Goal: Task Accomplishment & Management: Complete application form

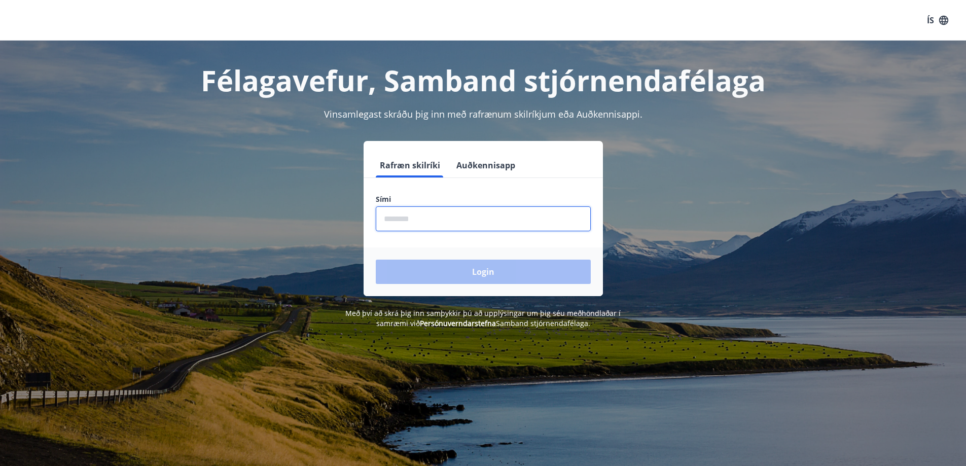
click at [476, 227] on input "phone" at bounding box center [483, 218] width 215 height 25
type input "********"
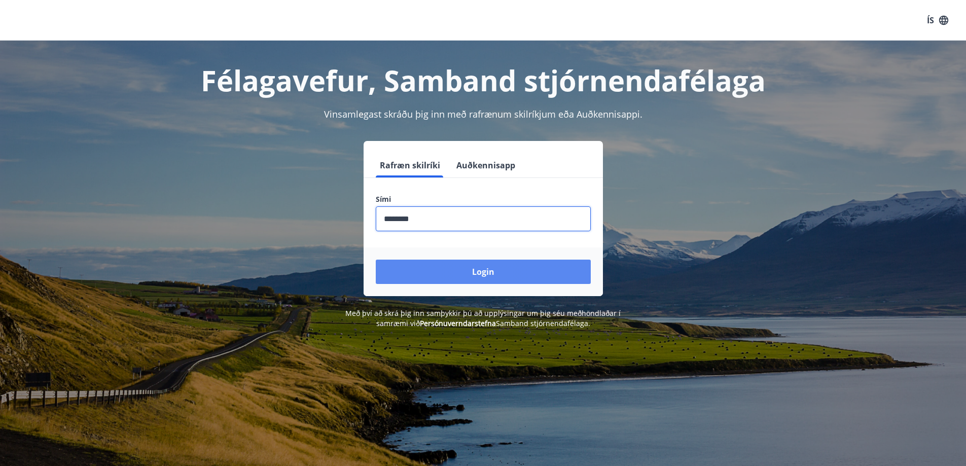
click at [485, 262] on button "Login" at bounding box center [483, 272] width 215 height 24
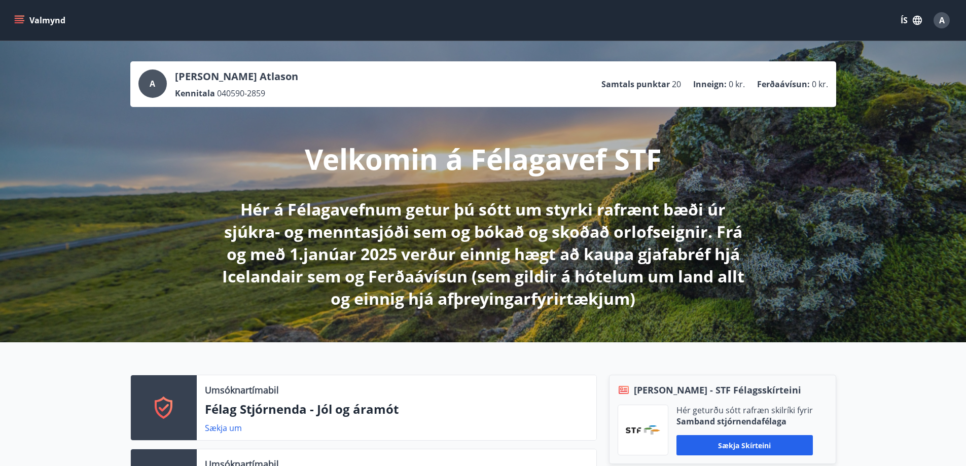
click at [14, 23] on icon "menu" at bounding box center [19, 20] width 10 height 10
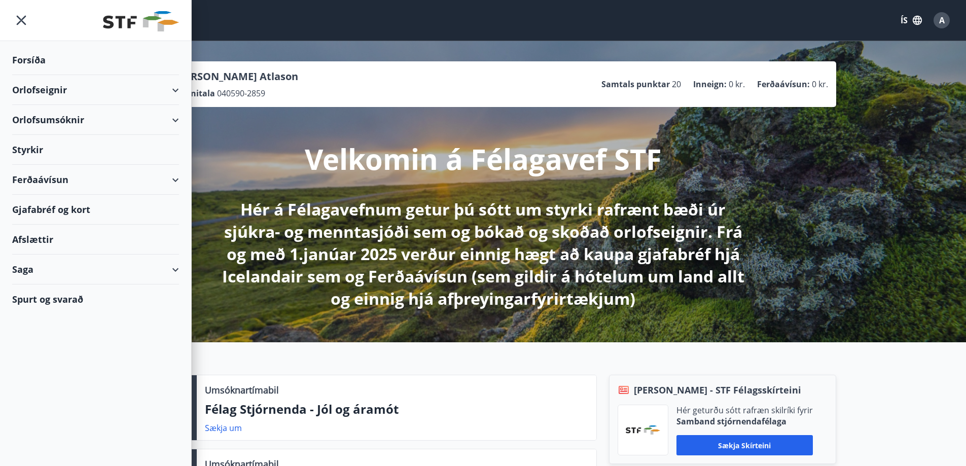
click at [60, 255] on div "Saga" at bounding box center [95, 269] width 167 height 30
click at [48, 342] on div "Umsóknir" at bounding box center [95, 337] width 151 height 21
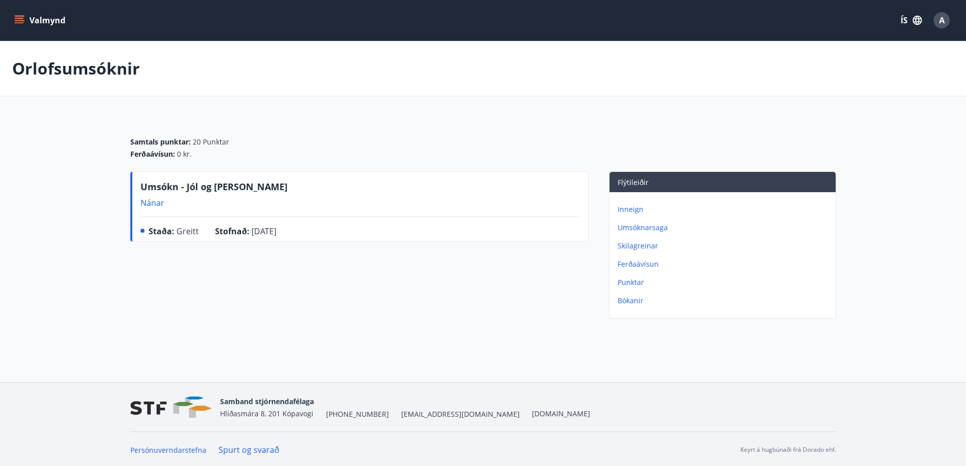
click at [636, 228] on p "Umsóknarsaga" at bounding box center [724, 228] width 214 height 10
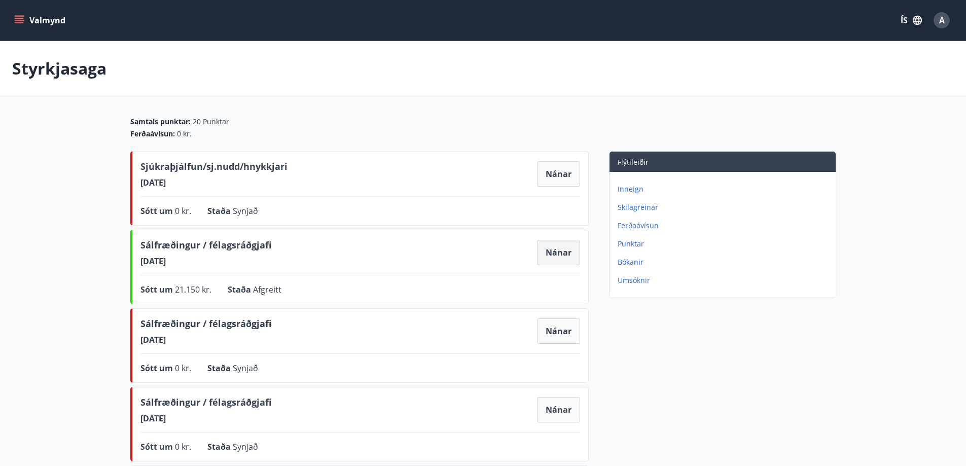
click at [548, 249] on button "Nánar" at bounding box center [558, 252] width 43 height 25
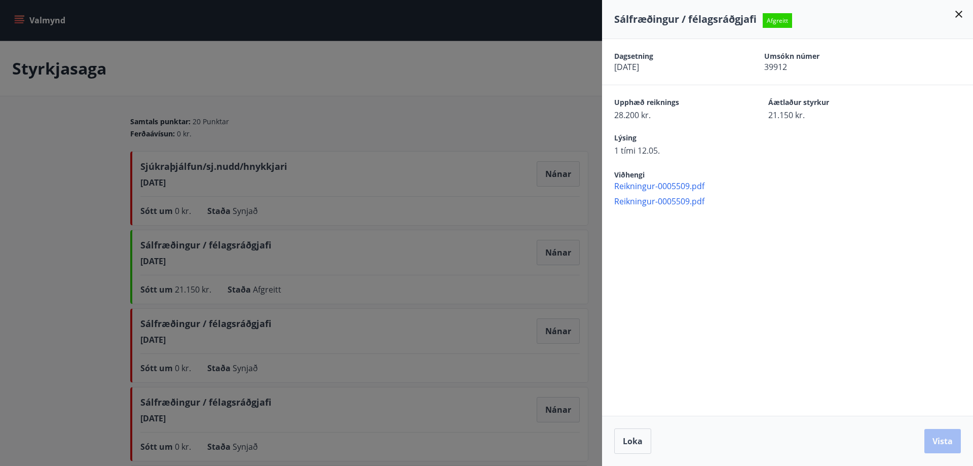
click at [670, 187] on span "Reikningur-0005509.pdf" at bounding box center [793, 185] width 359 height 11
click at [692, 202] on span "Reikningur-0005509.pdf" at bounding box center [793, 201] width 359 height 11
click at [960, 18] on icon at bounding box center [959, 14] width 12 height 12
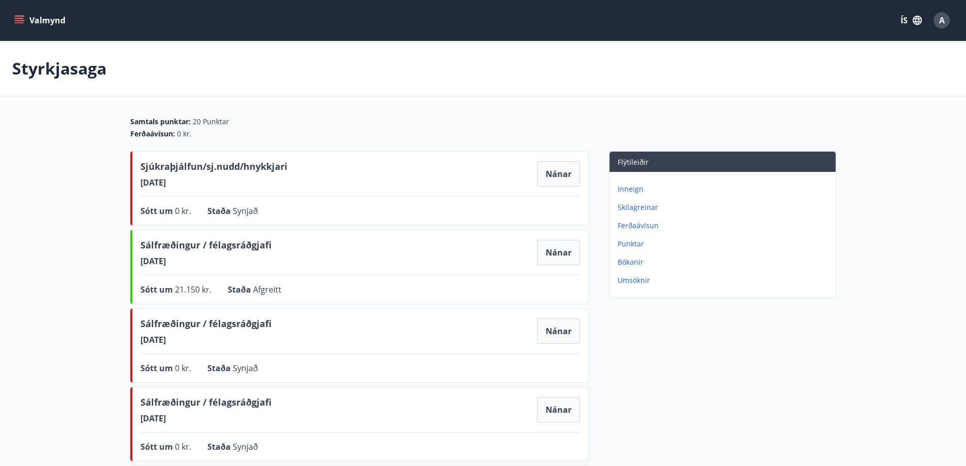
click at [16, 18] on icon "menu" at bounding box center [19, 18] width 9 height 1
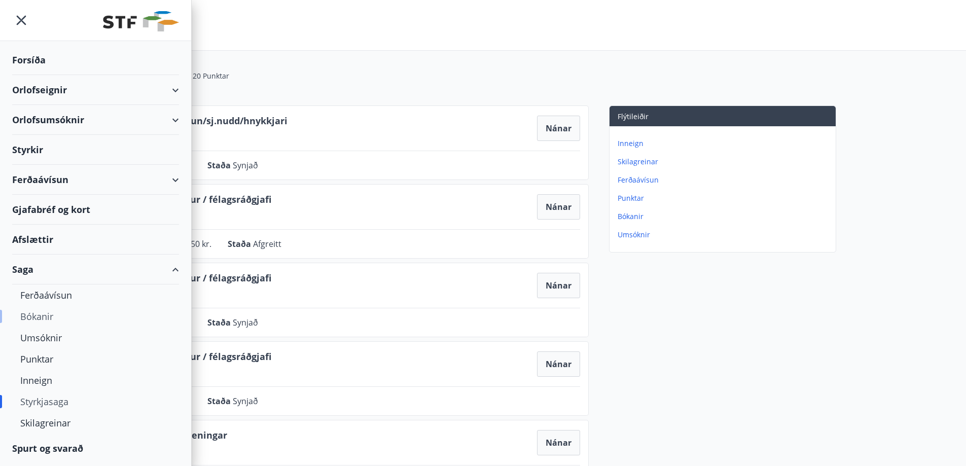
scroll to position [101, 0]
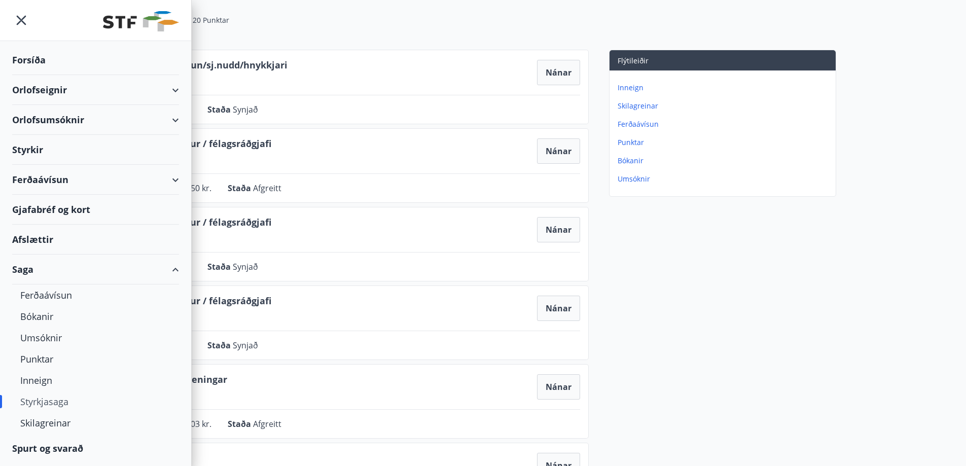
click at [54, 398] on div "Styrkjasaga" at bounding box center [95, 401] width 151 height 21
click at [34, 65] on div "Forsíða" at bounding box center [95, 60] width 167 height 30
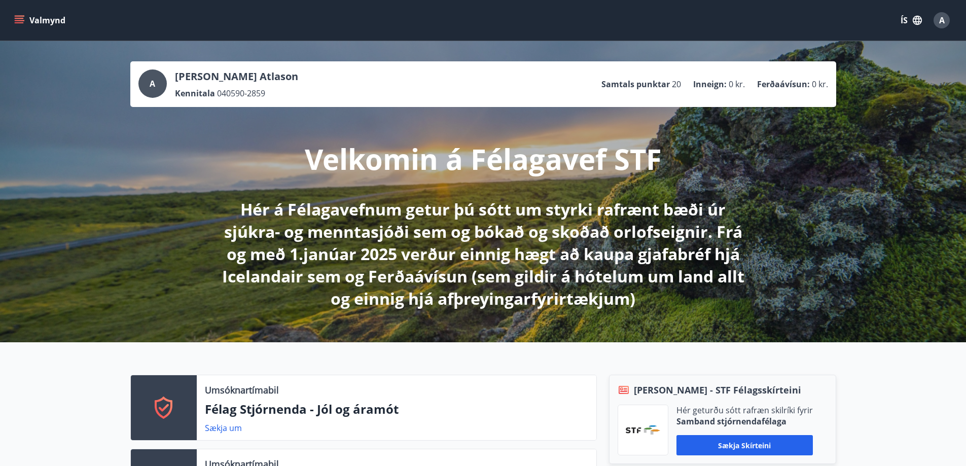
click at [23, 18] on icon "menu" at bounding box center [19, 20] width 10 height 10
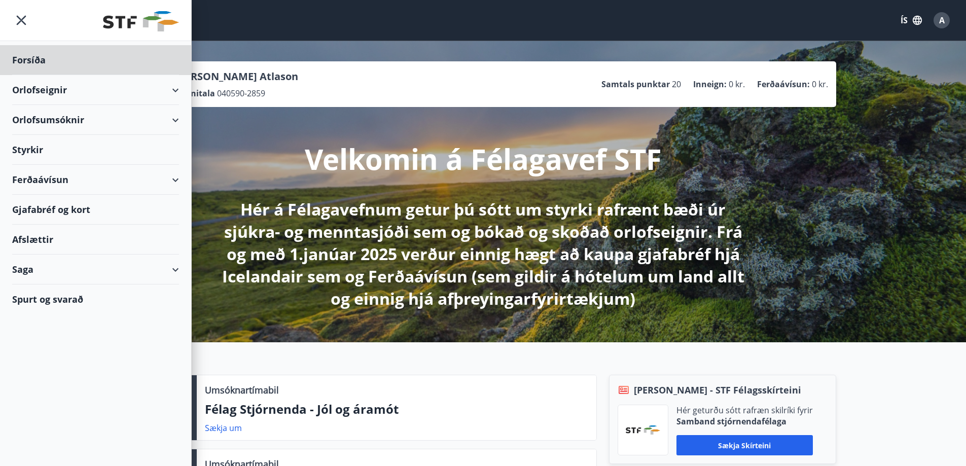
click at [42, 140] on div "Styrkir" at bounding box center [95, 150] width 167 height 30
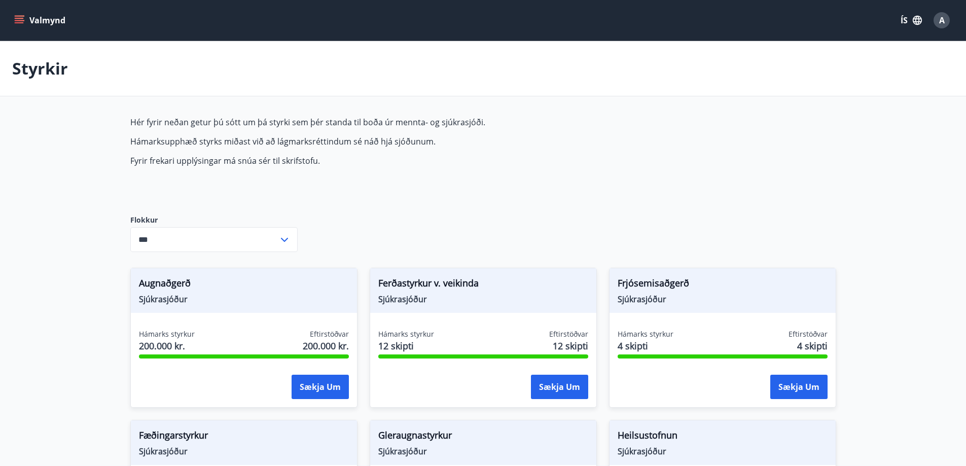
click at [282, 234] on icon at bounding box center [284, 240] width 12 height 12
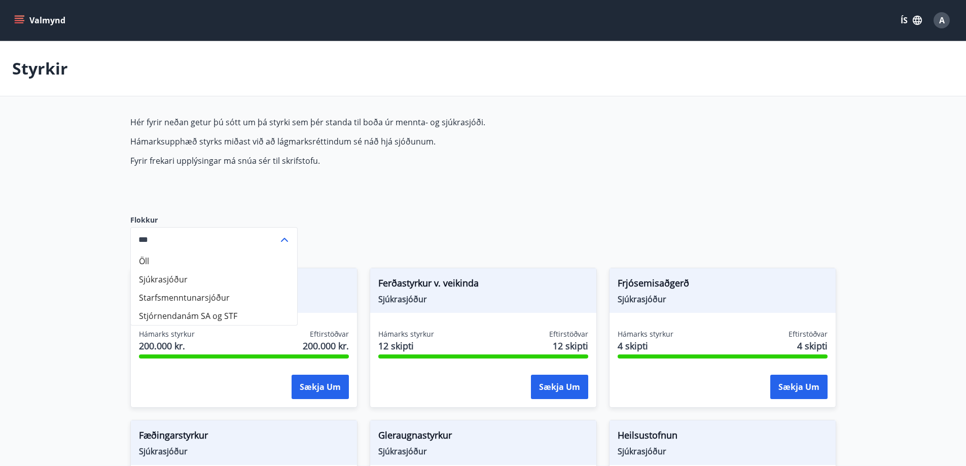
click at [215, 278] on li "Sjúkrasjóður" at bounding box center [214, 279] width 166 height 18
type input "**********"
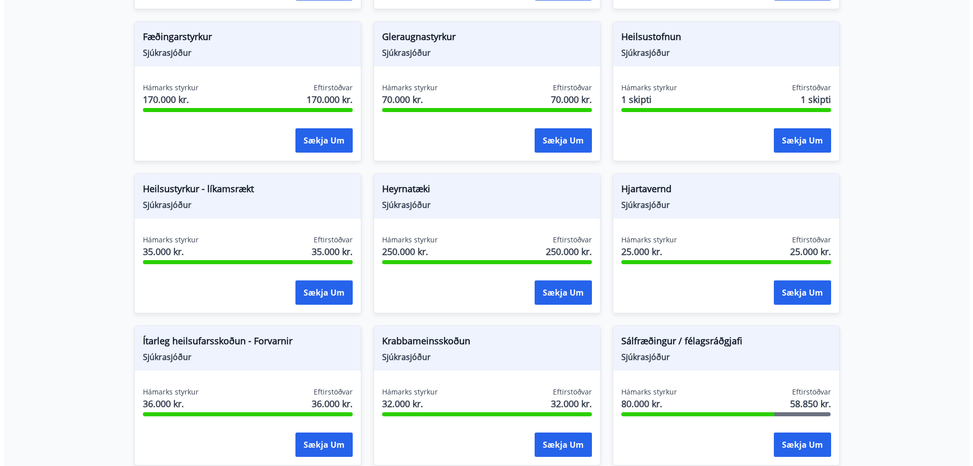
scroll to position [507, 0]
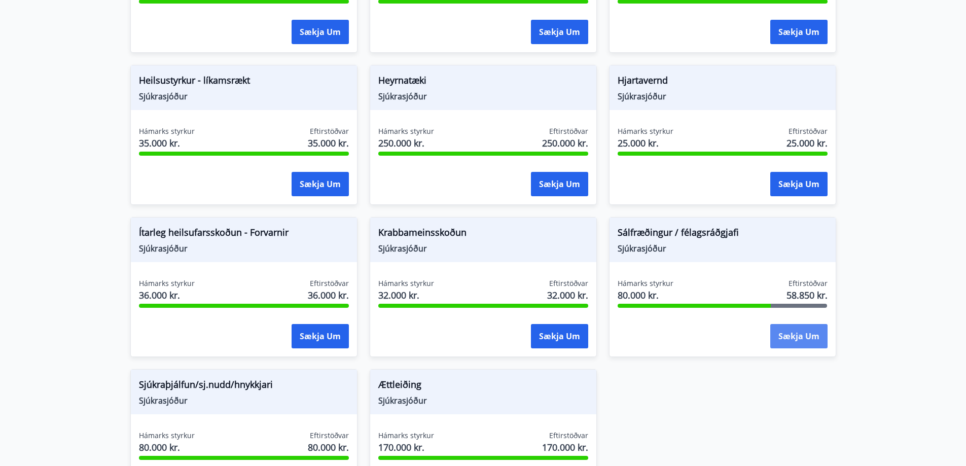
click at [813, 340] on button "Sækja um" at bounding box center [798, 336] width 57 height 24
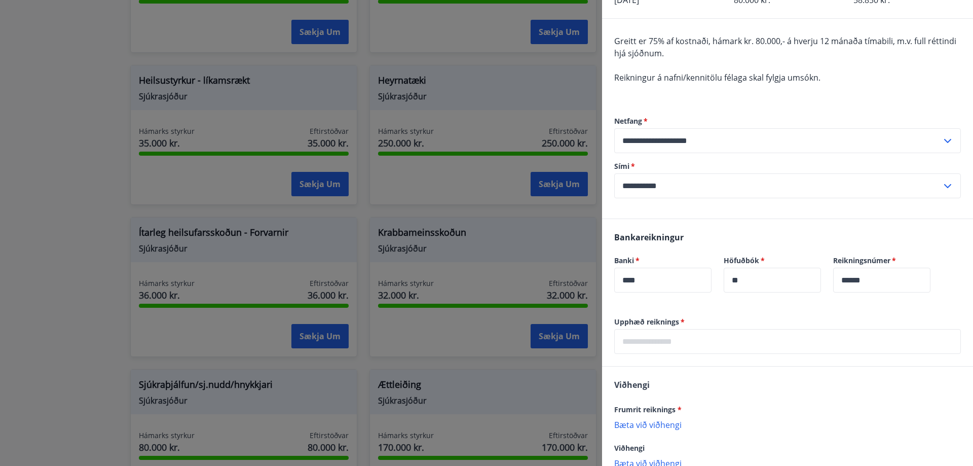
scroll to position [137, 0]
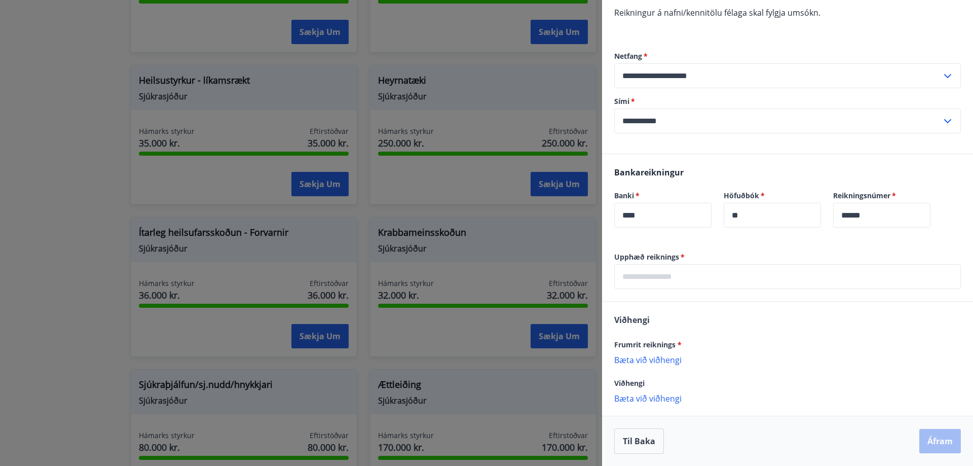
click at [663, 365] on p "Bæta við viðhengi" at bounding box center [787, 359] width 347 height 10
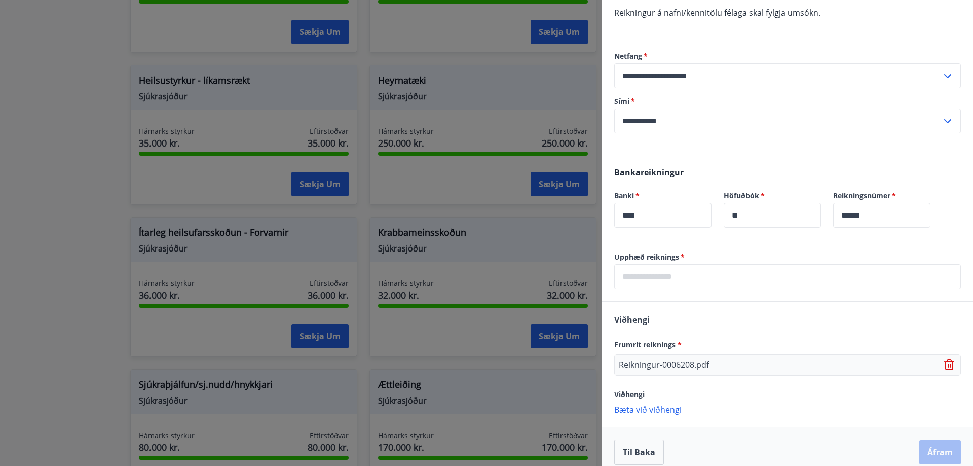
click at [664, 261] on label "Upphæð reiknings   *" at bounding box center [787, 257] width 347 height 10
click at [672, 268] on input "text" at bounding box center [787, 276] width 347 height 25
type input "*****"
click at [706, 252] on label "Upphæð reiknings   *" at bounding box center [787, 257] width 347 height 10
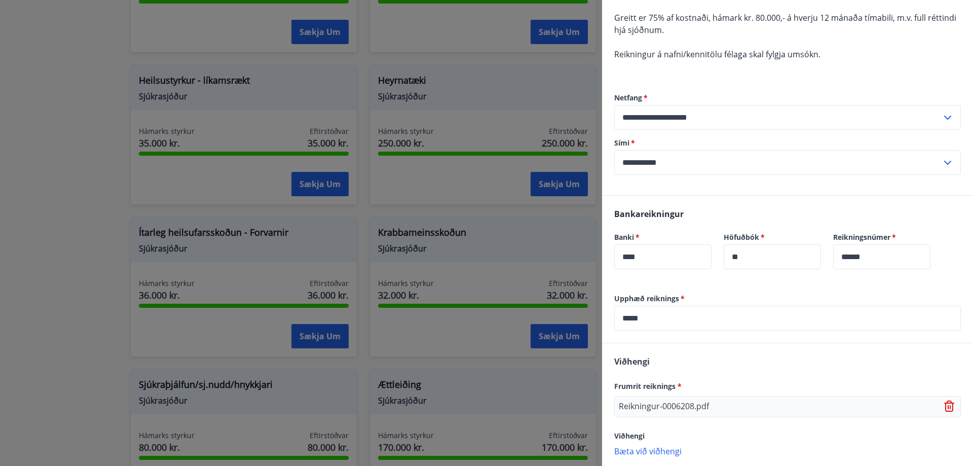
scroll to position [148, 0]
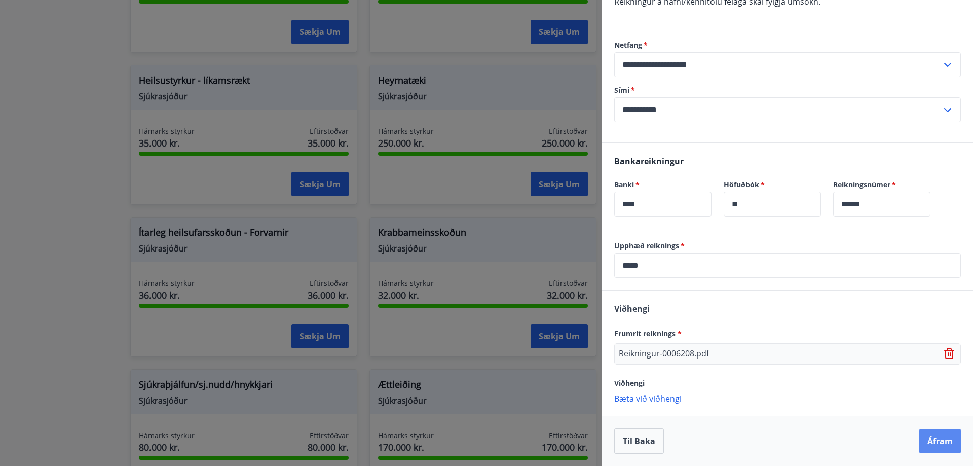
click at [934, 448] on button "Áfram" at bounding box center [941, 441] width 42 height 24
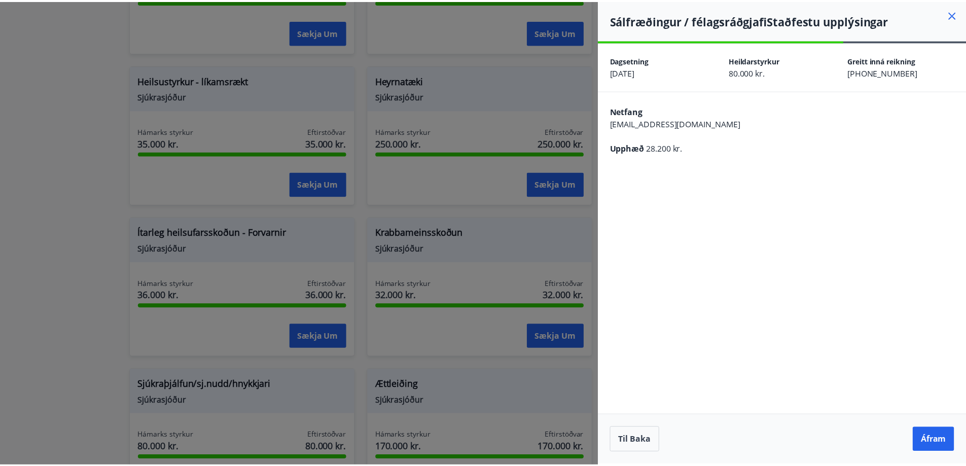
scroll to position [0, 0]
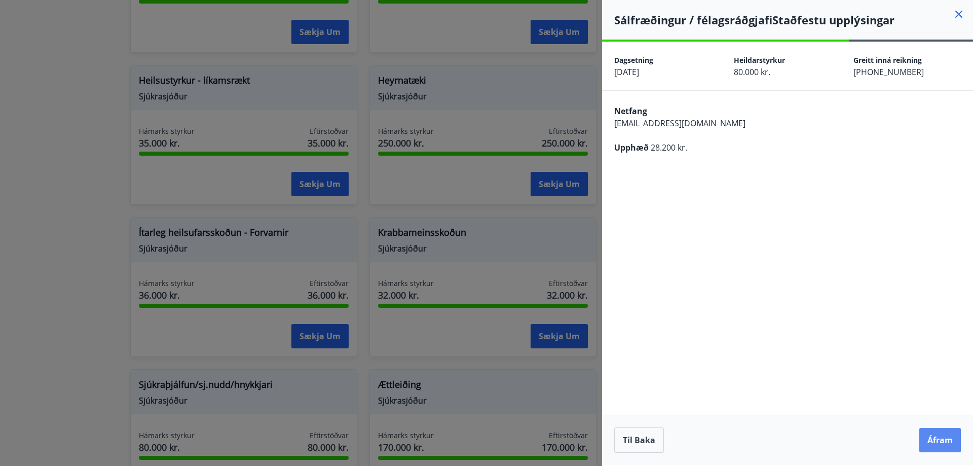
click at [934, 443] on button "Áfram" at bounding box center [941, 440] width 42 height 24
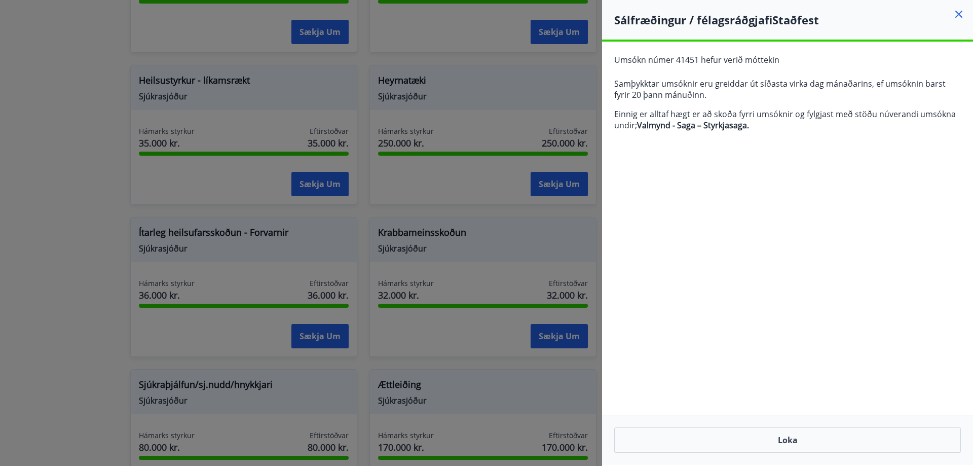
click at [960, 17] on icon at bounding box center [959, 14] width 12 height 12
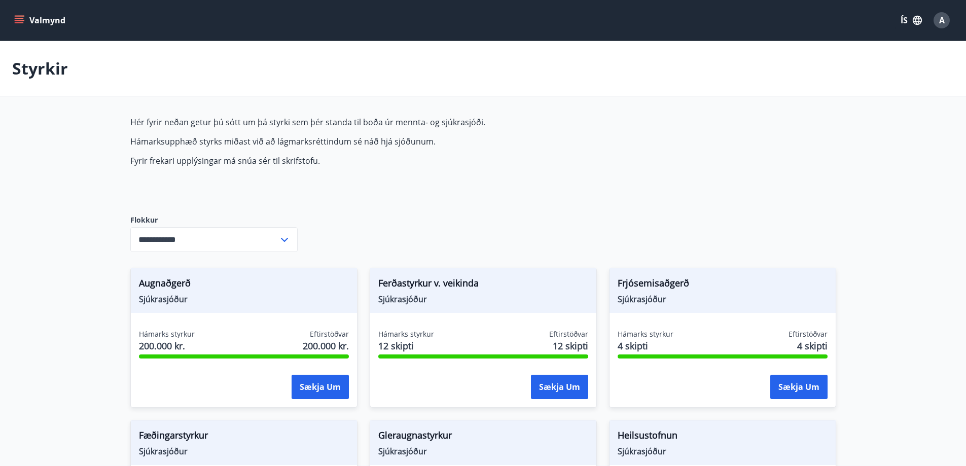
drag, startPoint x: 681, startPoint y: 380, endPoint x: 556, endPoint y: 177, distance: 238.8
click at [521, 190] on div "Hér fyrir neðan getur þú sótt um þá styrki sem þér standa til boða úr mennta- o…" at bounding box center [369, 158] width 479 height 82
click at [40, 18] on button "Valmynd" at bounding box center [40, 20] width 57 height 18
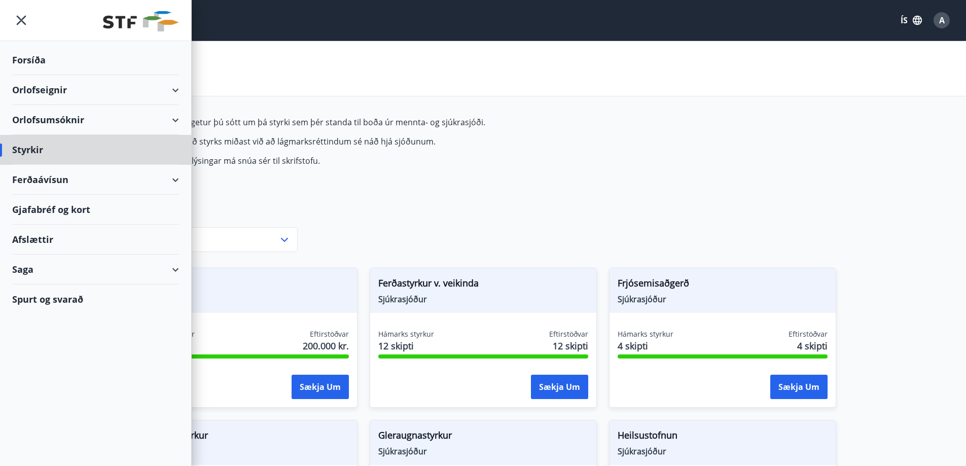
click at [58, 63] on div "Forsíða" at bounding box center [95, 60] width 167 height 30
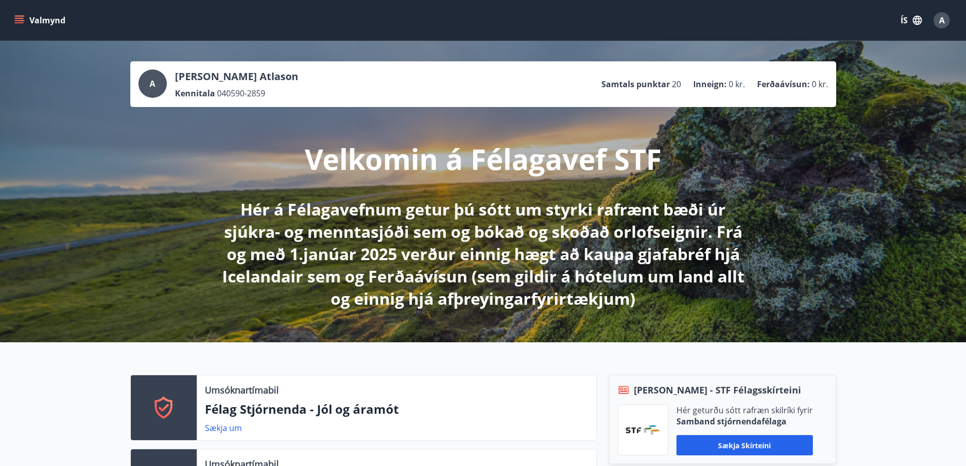
click at [22, 24] on icon "menu" at bounding box center [19, 20] width 10 height 10
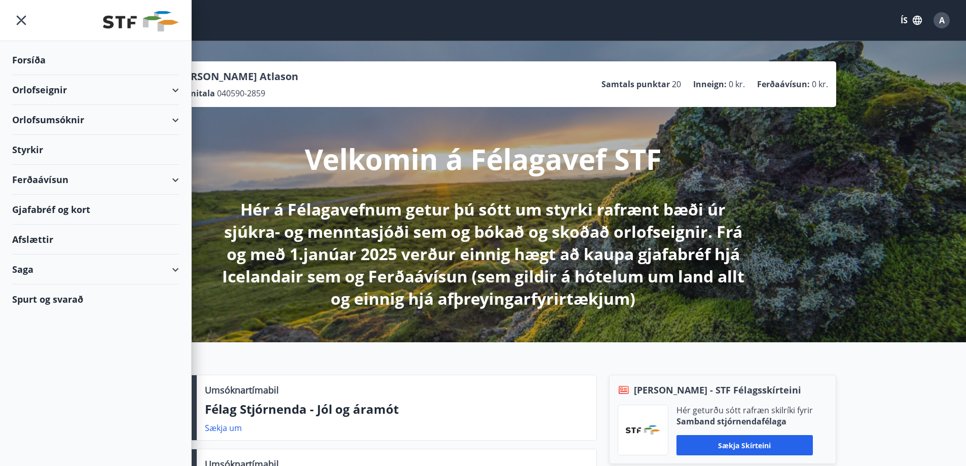
click at [64, 92] on div "Orlofseignir" at bounding box center [95, 90] width 167 height 30
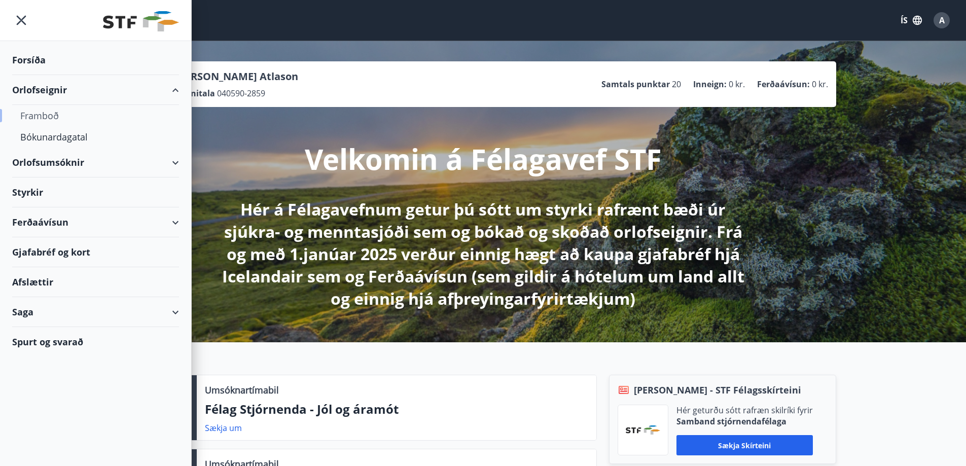
click at [64, 119] on div "Framboð" at bounding box center [95, 115] width 151 height 21
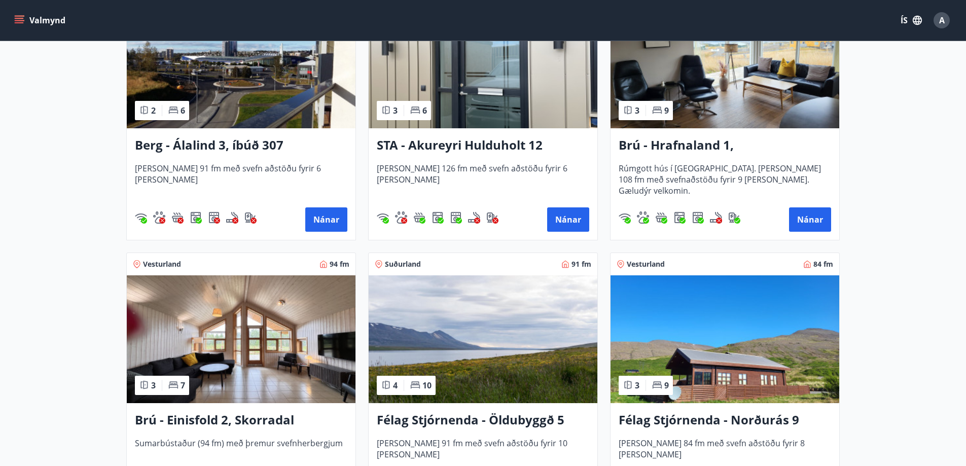
scroll to position [608, 0]
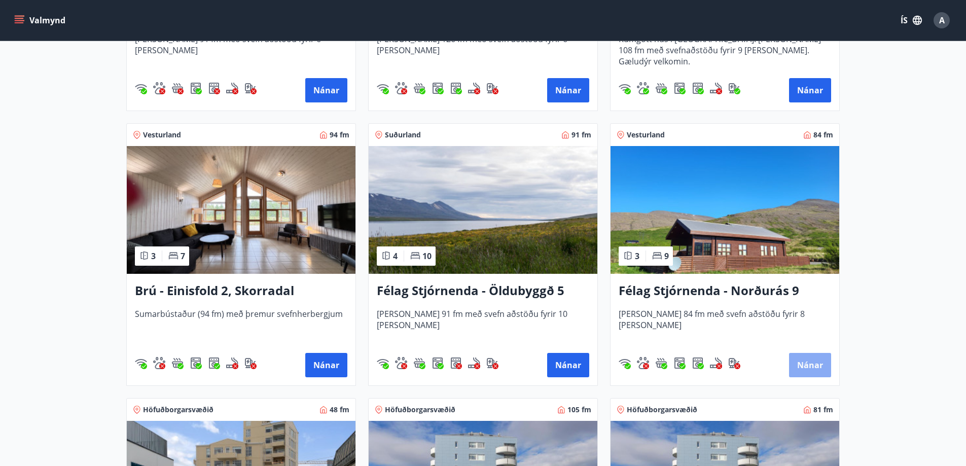
click at [808, 369] on button "Nánar" at bounding box center [810, 365] width 42 height 24
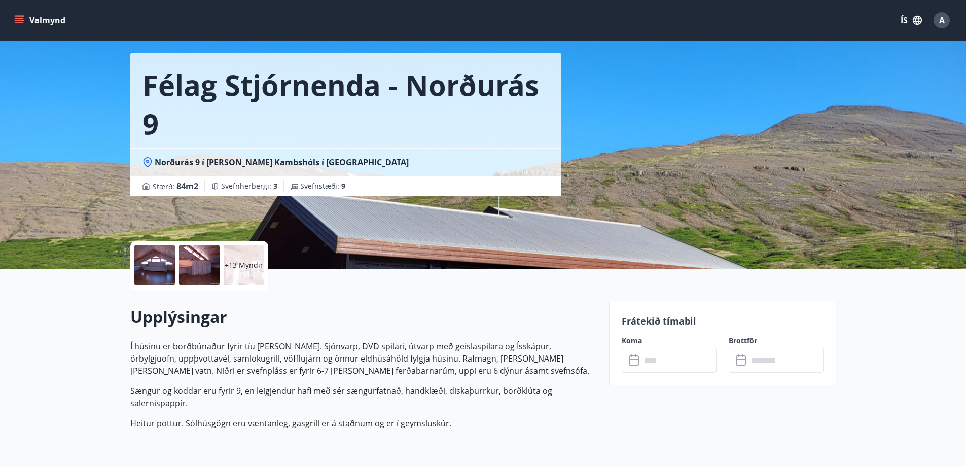
scroll to position [51, 0]
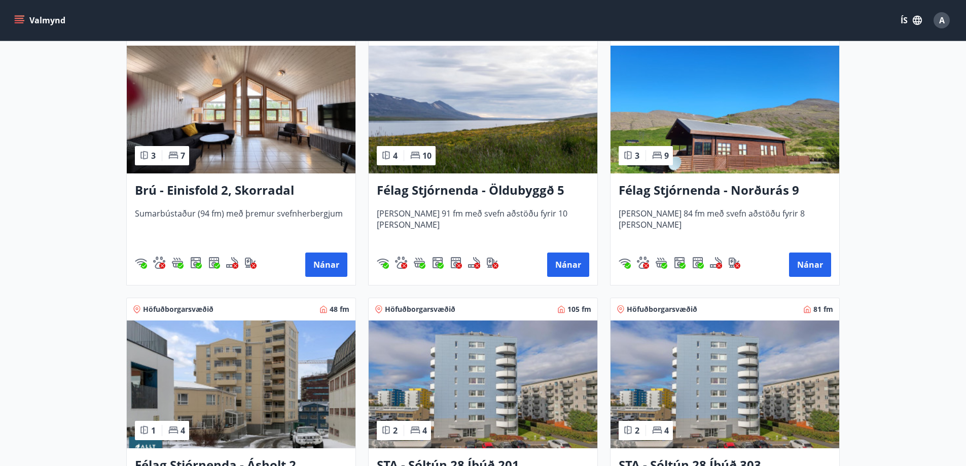
scroll to position [760, 0]
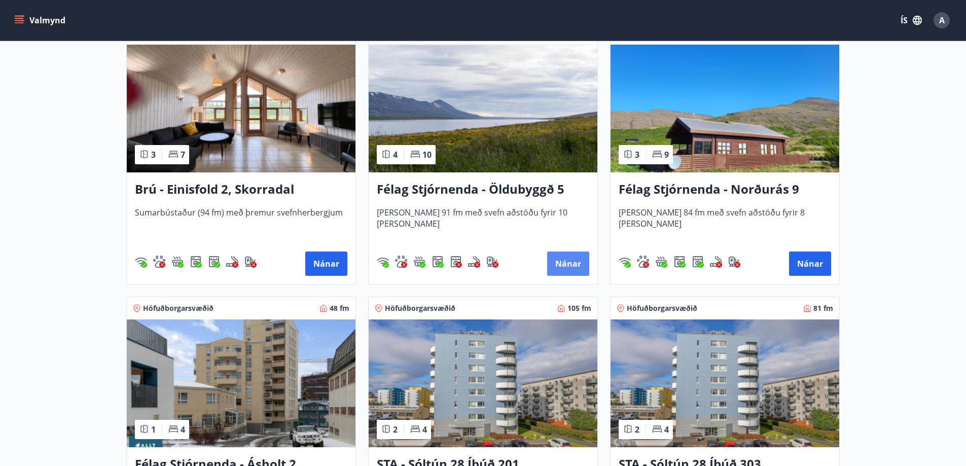
click at [568, 261] on button "Nánar" at bounding box center [568, 263] width 42 height 24
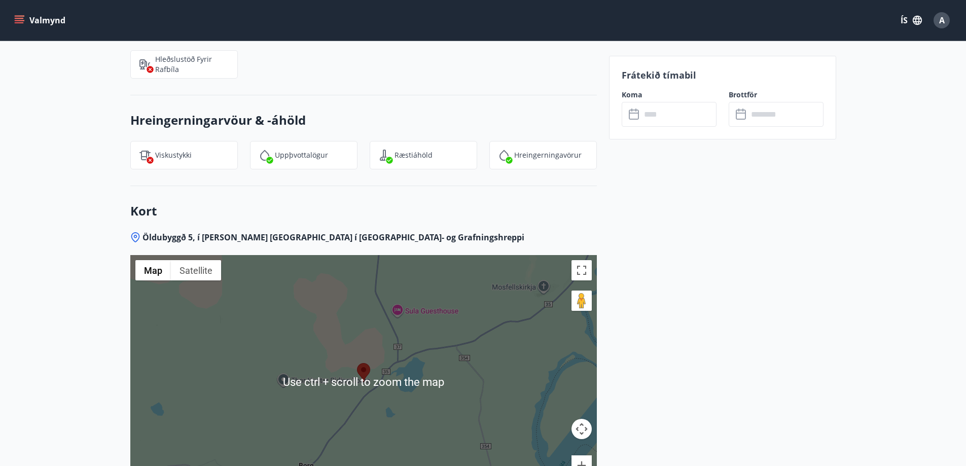
scroll to position [1470, 0]
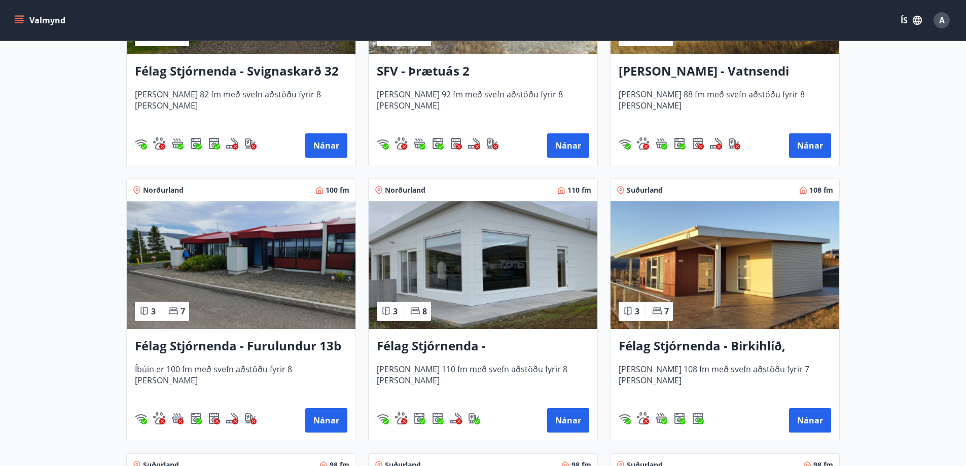
scroll to position [1825, 0]
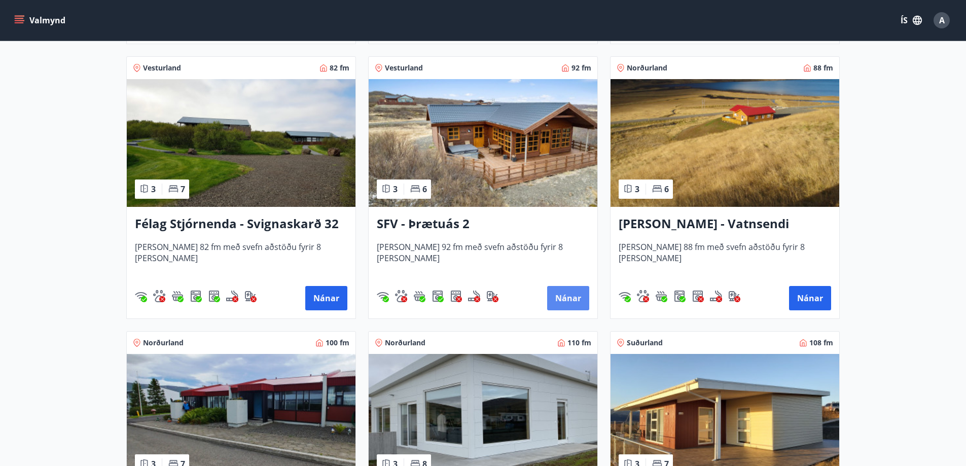
click at [559, 294] on button "Nánar" at bounding box center [568, 298] width 42 height 24
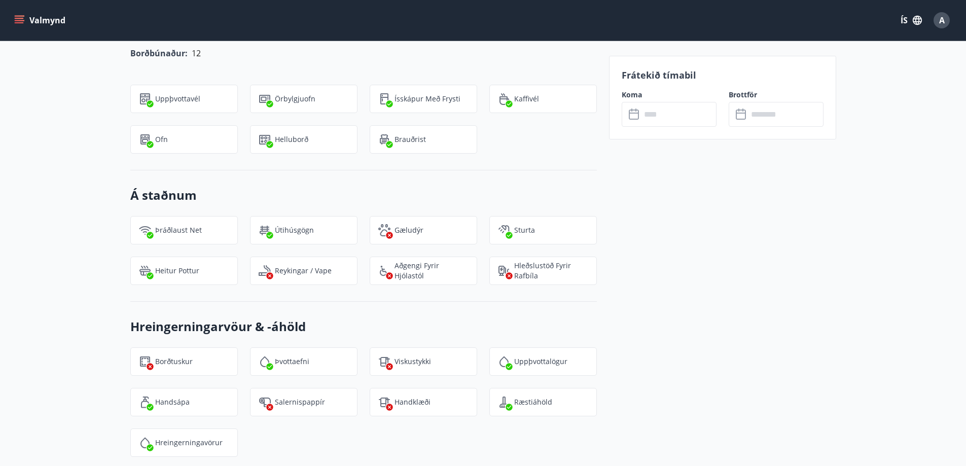
scroll to position [1318, 0]
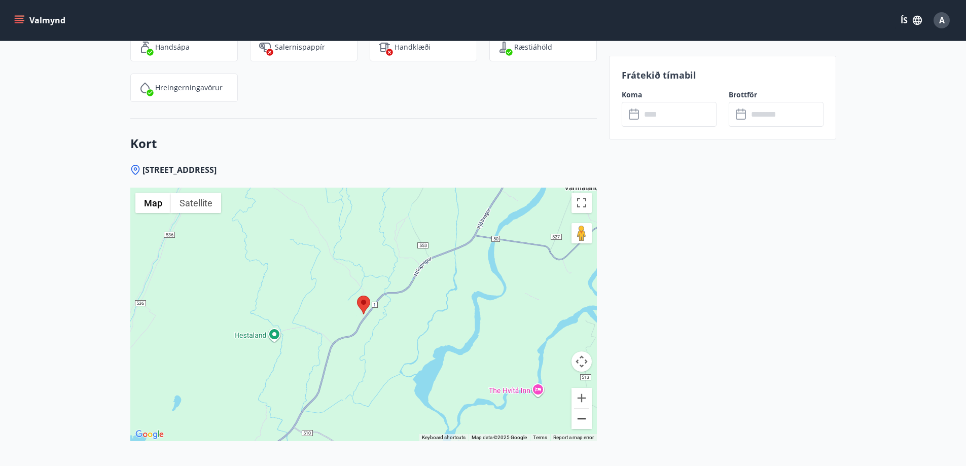
click at [582, 422] on button "Zoom out" at bounding box center [581, 419] width 20 height 20
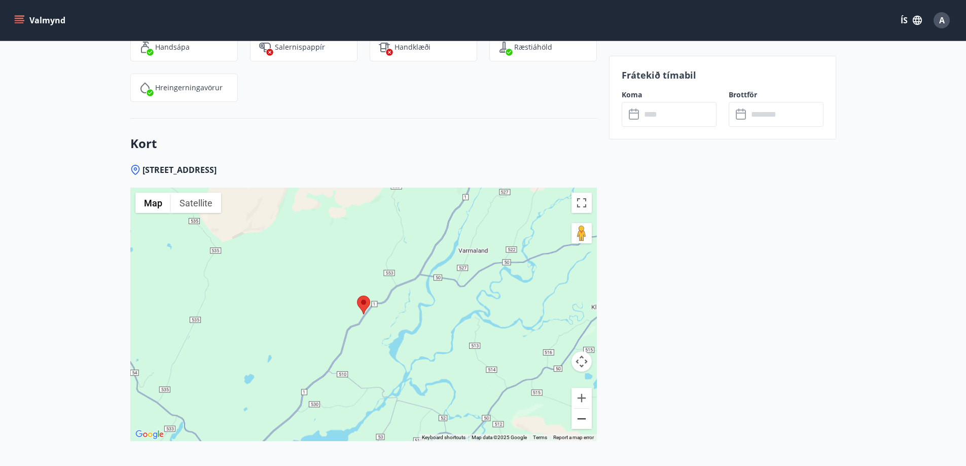
click at [582, 422] on button "Zoom out" at bounding box center [581, 419] width 20 height 20
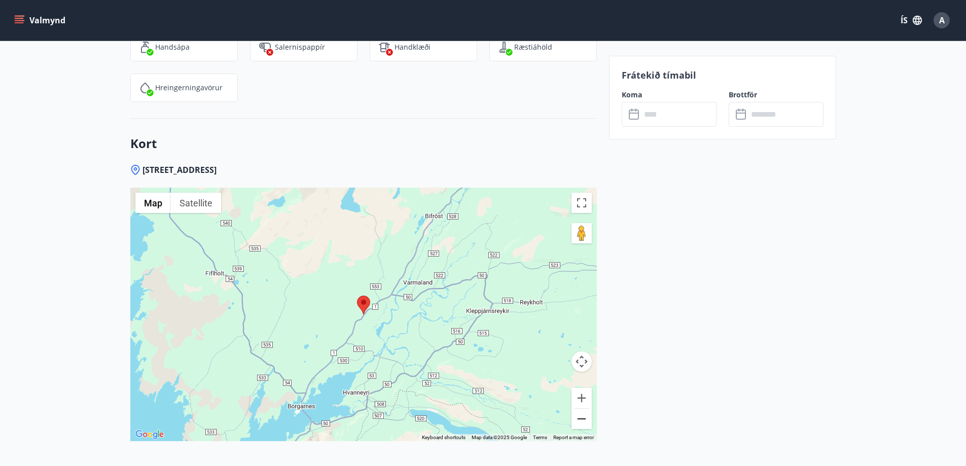
click at [582, 422] on button "Zoom out" at bounding box center [581, 419] width 20 height 20
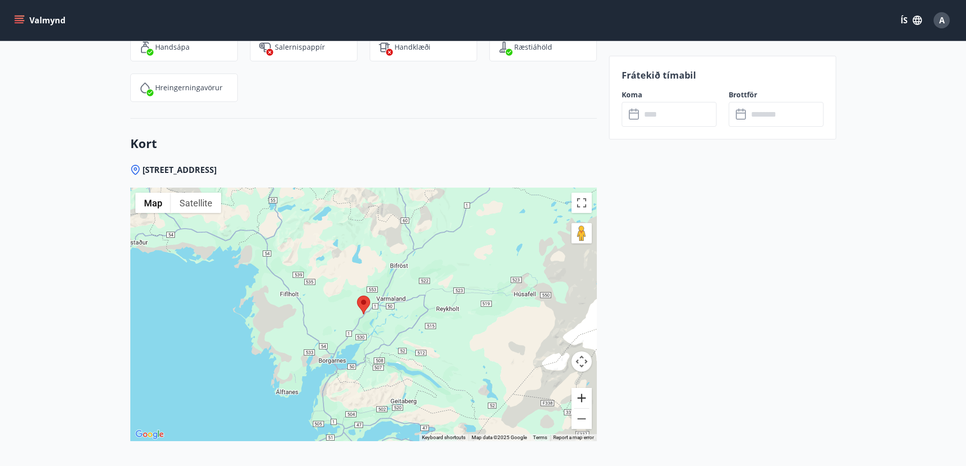
click at [586, 401] on button "Zoom in" at bounding box center [581, 398] width 20 height 20
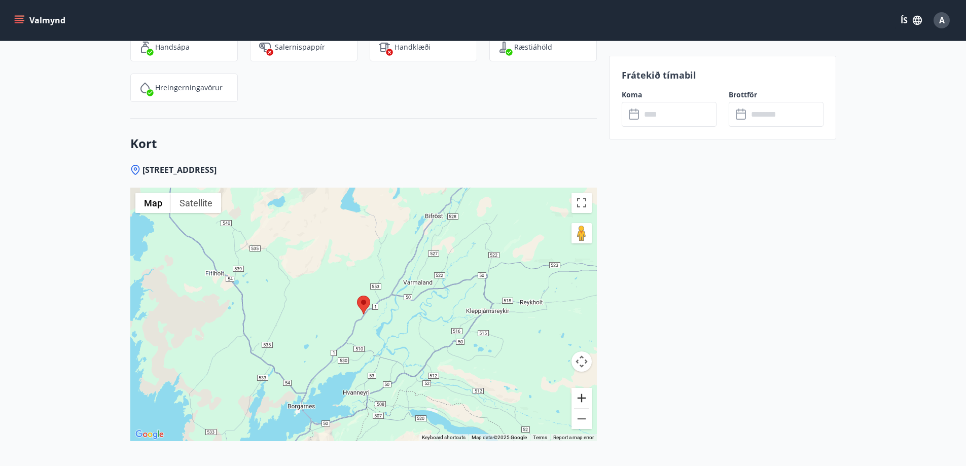
click at [585, 401] on button "Zoom in" at bounding box center [581, 398] width 20 height 20
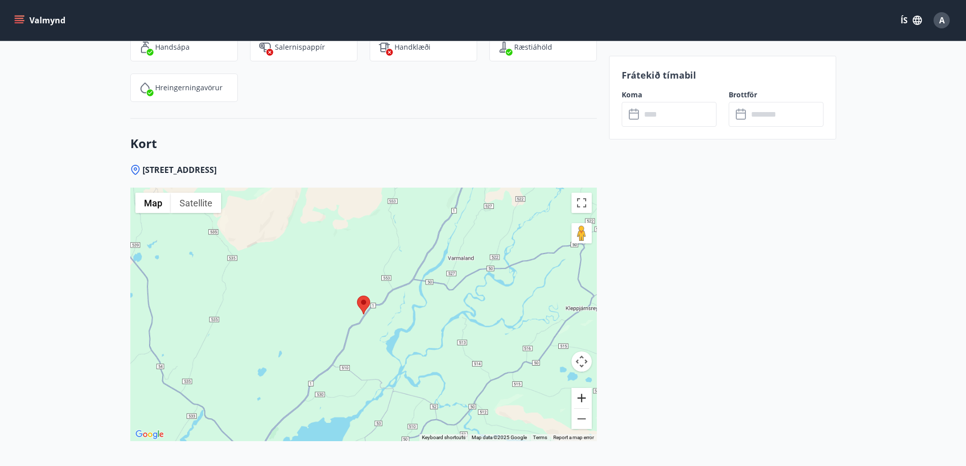
click at [585, 401] on button "Zoom in" at bounding box center [581, 398] width 20 height 20
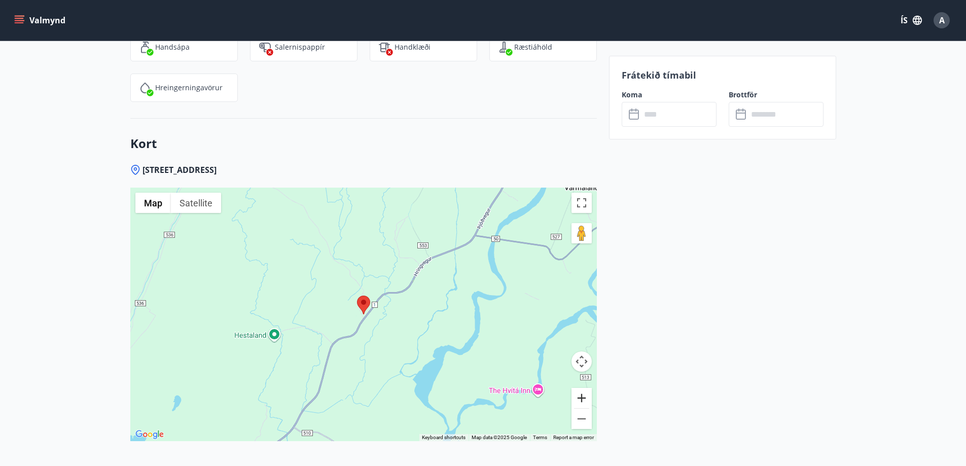
click at [585, 401] on button "Zoom in" at bounding box center [581, 398] width 20 height 20
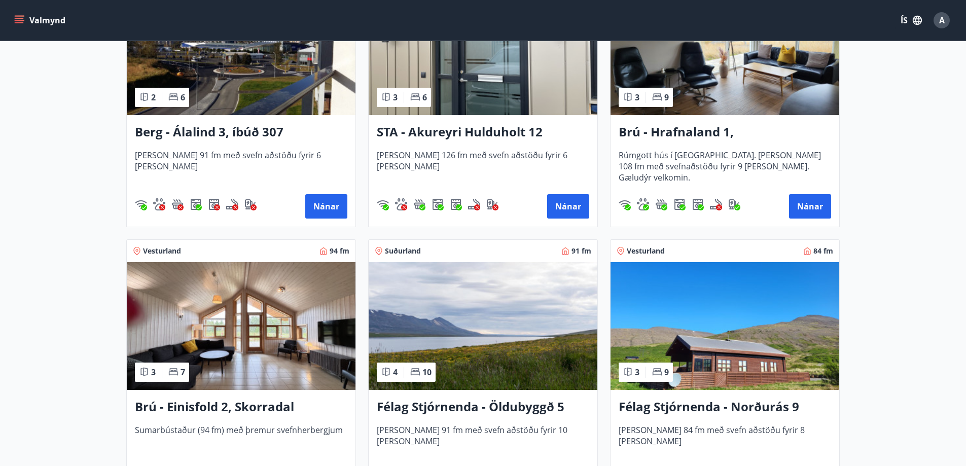
scroll to position [558, 0]
